Goal: Task Accomplishment & Management: Manage account settings

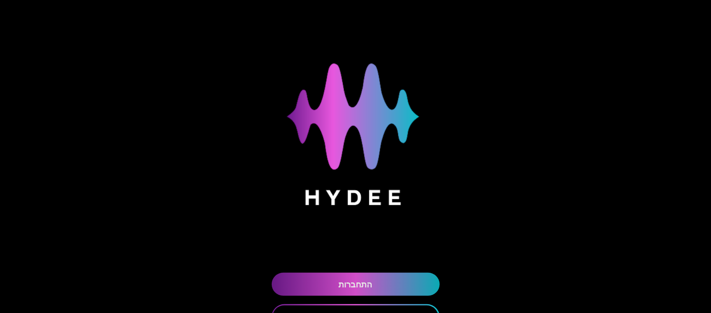
click at [418, 282] on link "התחברות" at bounding box center [356, 284] width 168 height 23
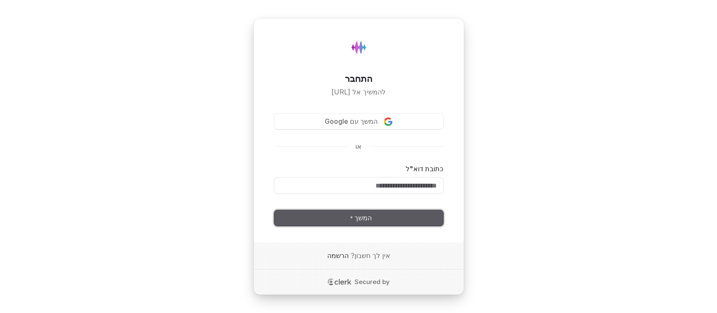
click at [353, 219] on span "המשך" at bounding box center [358, 218] width 27 height 10
